Goal: Task Accomplishment & Management: Use online tool/utility

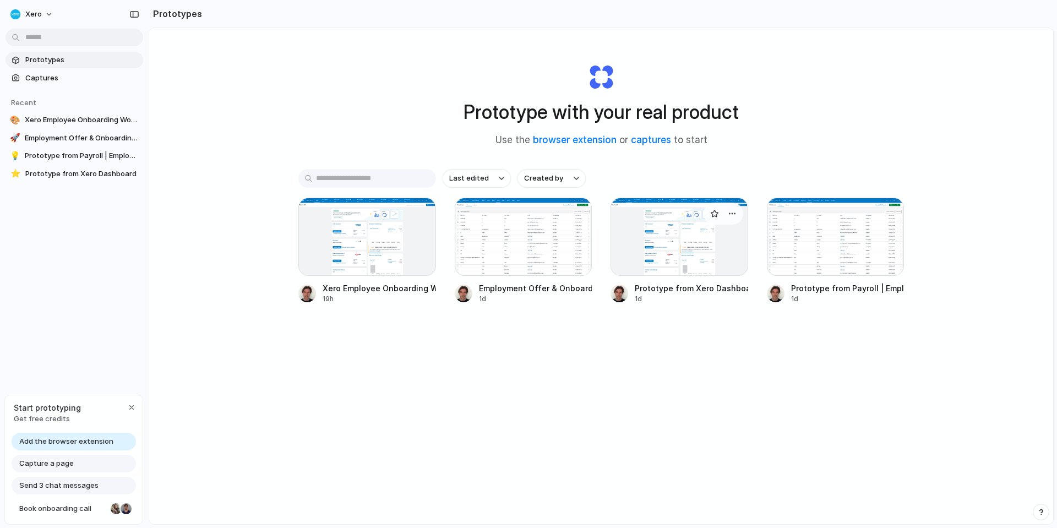
click at [668, 238] on div at bounding box center [679, 237] width 138 height 78
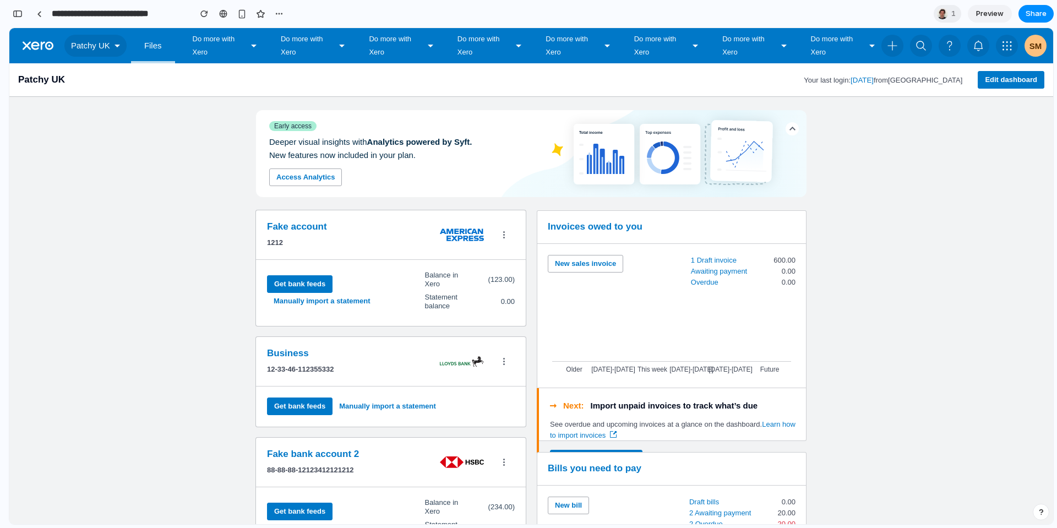
click at [86, 43] on span "Patchy UK" at bounding box center [90, 45] width 39 height 13
click at [803, 52] on button "Do more with Xero" at bounding box center [839, 45] width 84 height 35
click at [736, 45] on button "Do more with Xero" at bounding box center [751, 45] width 84 height 35
click at [674, 42] on button "Do more with Xero" at bounding box center [663, 45] width 84 height 35
click at [865, 147] on div "Early access Deeper visual insights with Analytics powered by Syft. New feature…" at bounding box center [530, 147] width 1043 height 100
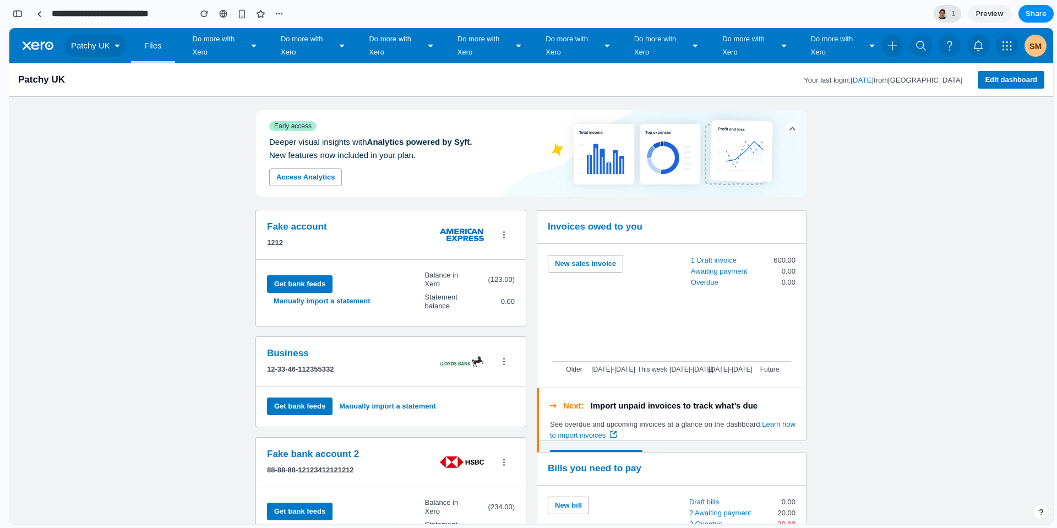
click at [944, 12] on div at bounding box center [942, 13] width 11 height 11
click at [947, 206] on div "Seen by [PERSON_NAME]" at bounding box center [528, 264] width 1057 height 528
click at [996, 79] on span "Edit dashboard" at bounding box center [1011, 79] width 52 height 8
